Goal: Book appointment/travel/reservation

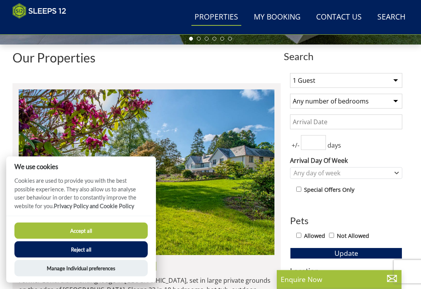
scroll to position [243, 0]
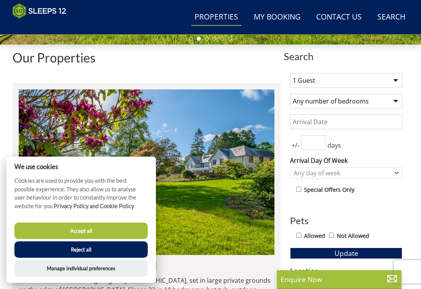
click at [88, 257] on button "Reject all" at bounding box center [80, 249] width 133 height 16
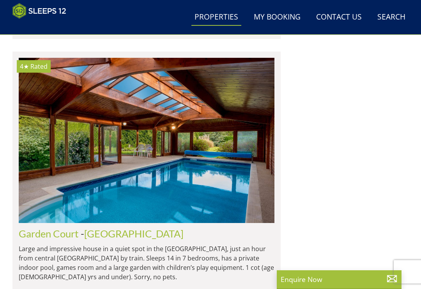
scroll to position [2136, 0]
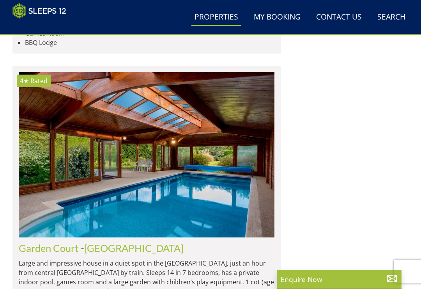
click at [89, 242] on link "[GEOGRAPHIC_DATA]" at bounding box center [133, 248] width 99 height 12
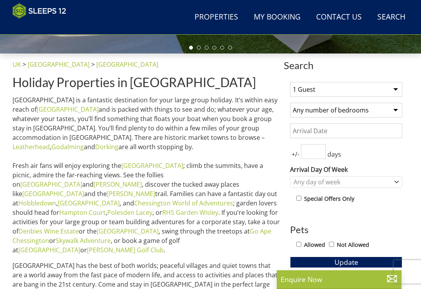
scroll to position [234, 0]
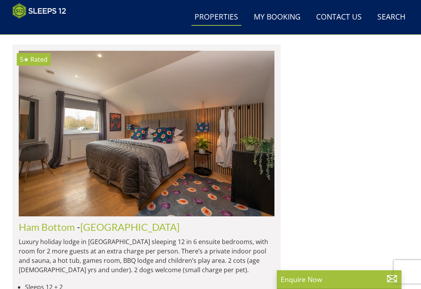
scroll to position [2456, 0]
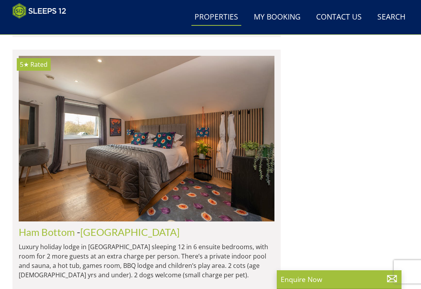
click at [226, 135] on img at bounding box center [147, 138] width 256 height 165
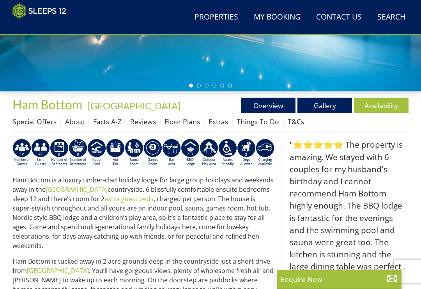
scroll to position [197, 0]
click at [333, 109] on link "Gallery" at bounding box center [325, 106] width 55 height 16
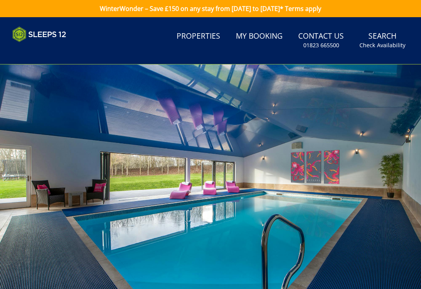
scroll to position [6, 0]
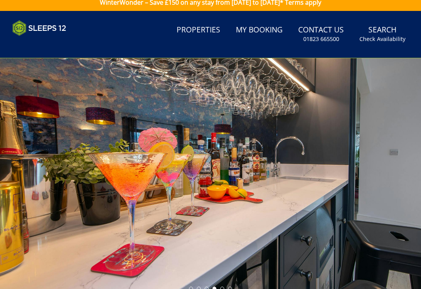
click at [353, 201] on div at bounding box center [210, 176] width 421 height 236
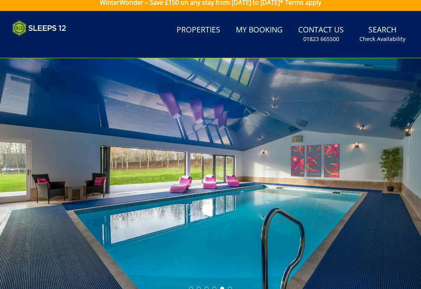
click at [337, 191] on div at bounding box center [210, 176] width 421 height 236
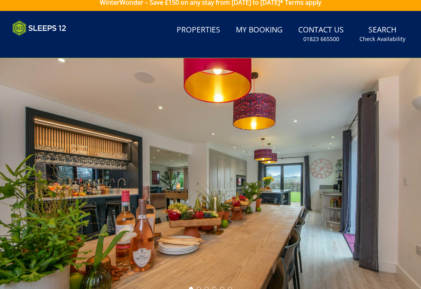
click at [357, 180] on div at bounding box center [210, 176] width 421 height 236
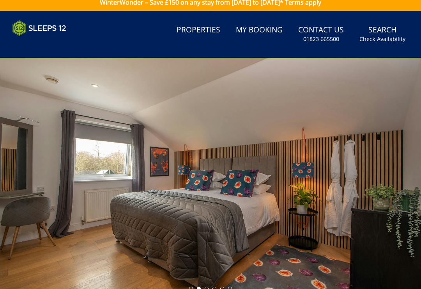
click at [207, 288] on li at bounding box center [207, 288] width 4 height 4
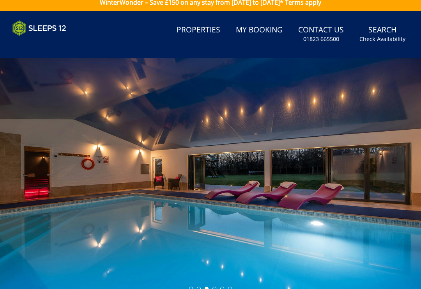
click at [219, 288] on ul at bounding box center [210, 288] width 43 height 4
click at [213, 288] on li at bounding box center [215, 288] width 4 height 4
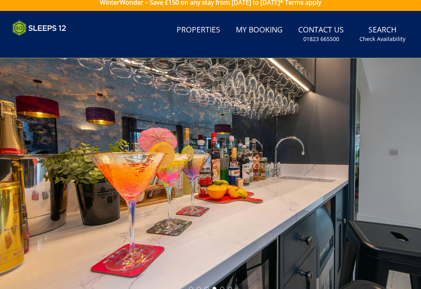
click at [227, 287] on ul at bounding box center [210, 288] width 43 height 4
click at [226, 288] on ul at bounding box center [210, 288] width 43 height 4
click at [227, 286] on ul at bounding box center [210, 288] width 43 height 4
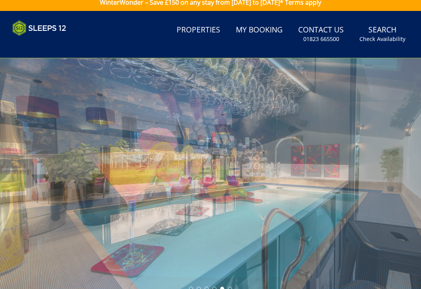
click at [224, 288] on li at bounding box center [222, 288] width 4 height 4
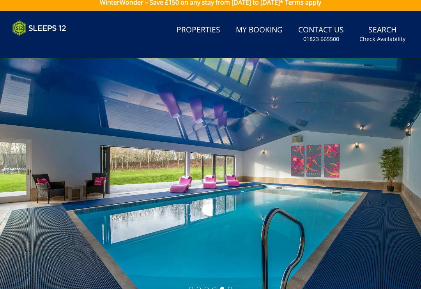
click at [238, 287] on div at bounding box center [210, 176] width 421 height 236
click at [239, 288] on div at bounding box center [210, 176] width 421 height 236
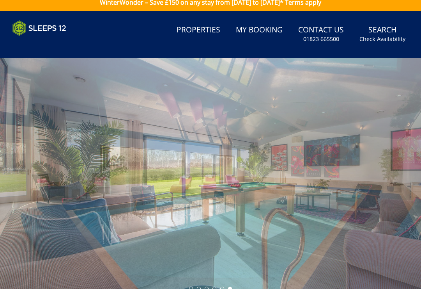
click at [231, 288] on li at bounding box center [230, 288] width 4 height 4
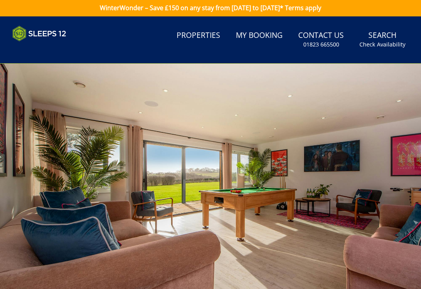
scroll to position [0, 0]
